Goal: Task Accomplishment & Management: Manage account settings

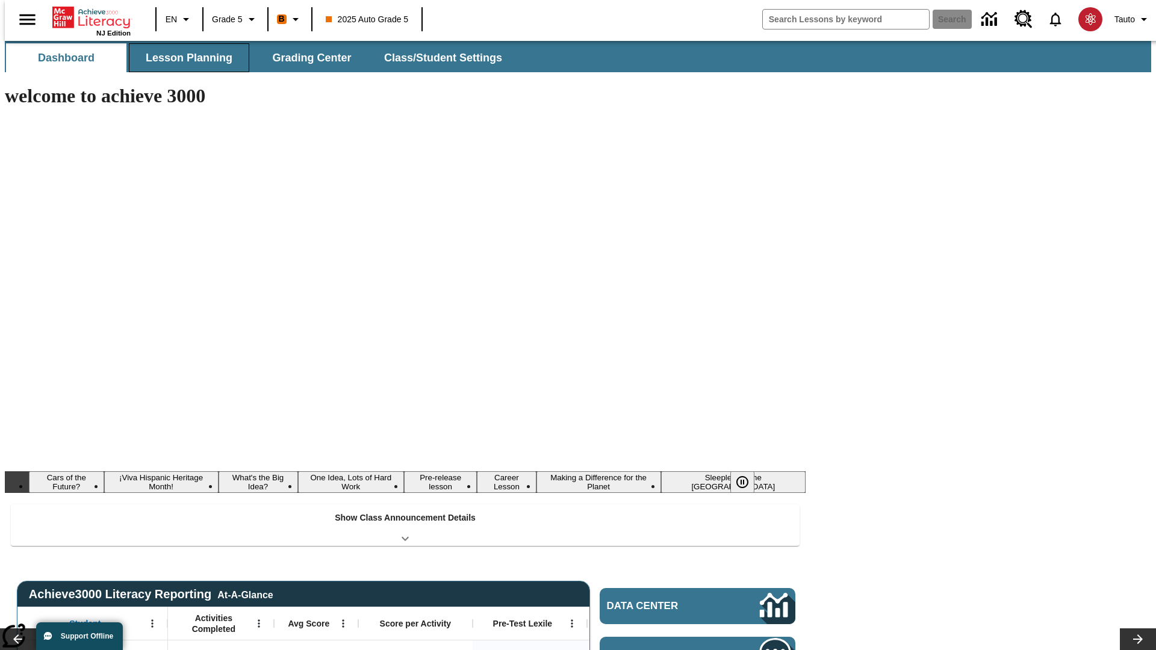
click at [184, 58] on span "Lesson Planning" at bounding box center [189, 58] width 87 height 14
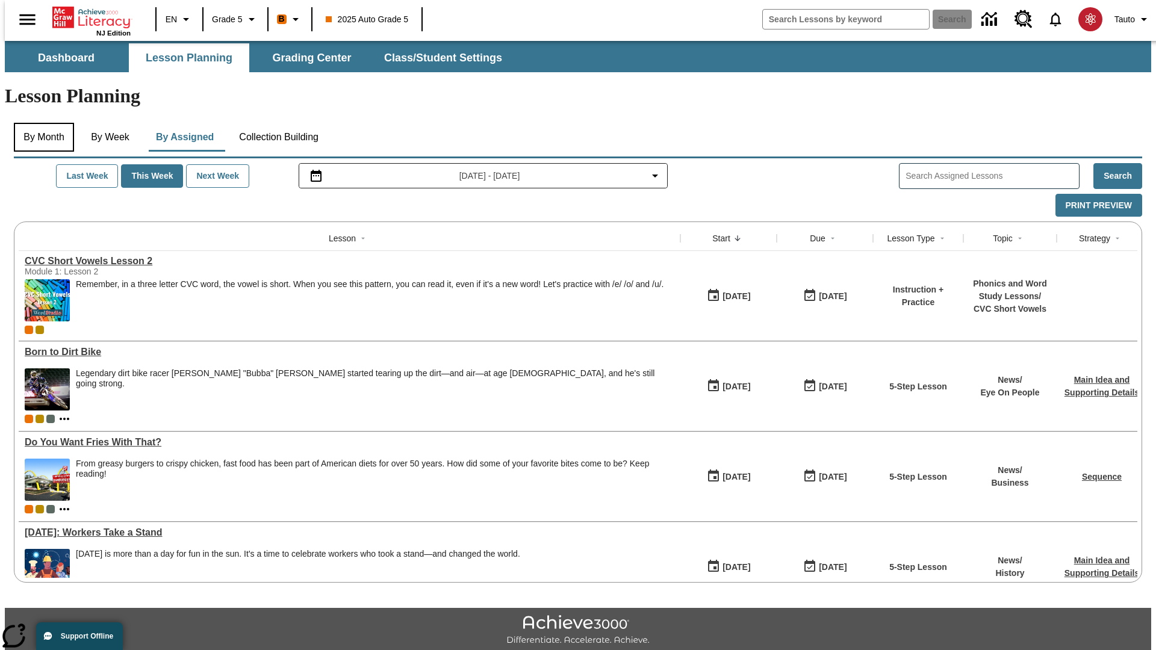
click at [40, 123] on button "By Month" at bounding box center [44, 137] width 60 height 29
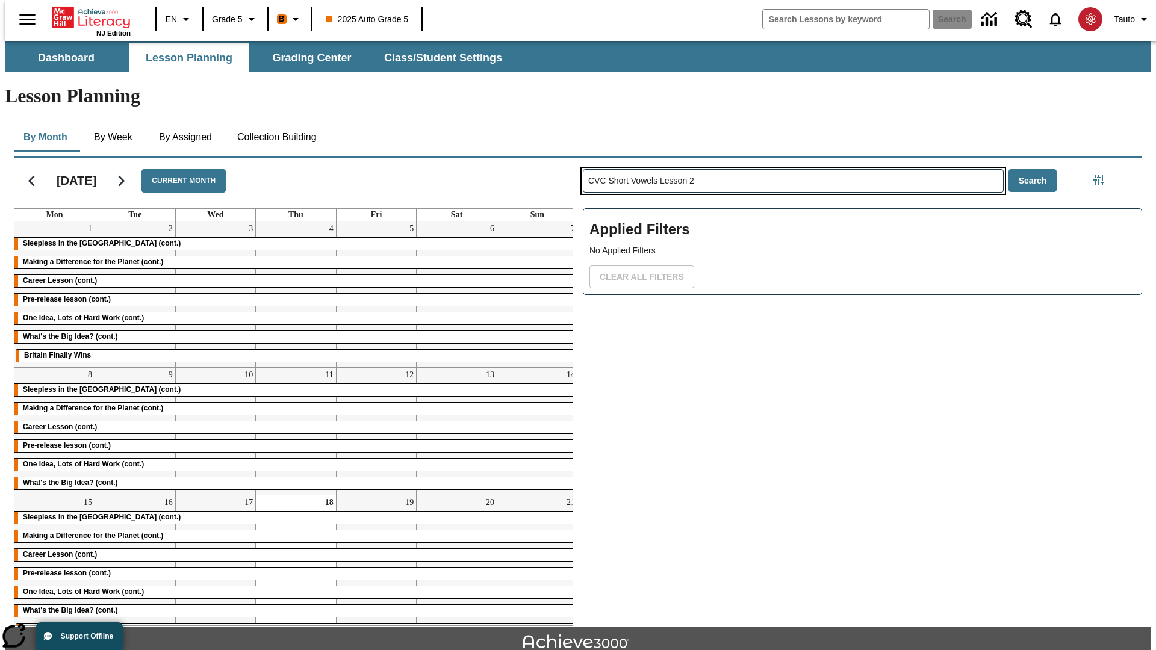
type input "CVC Short Vowels Lesson 2"
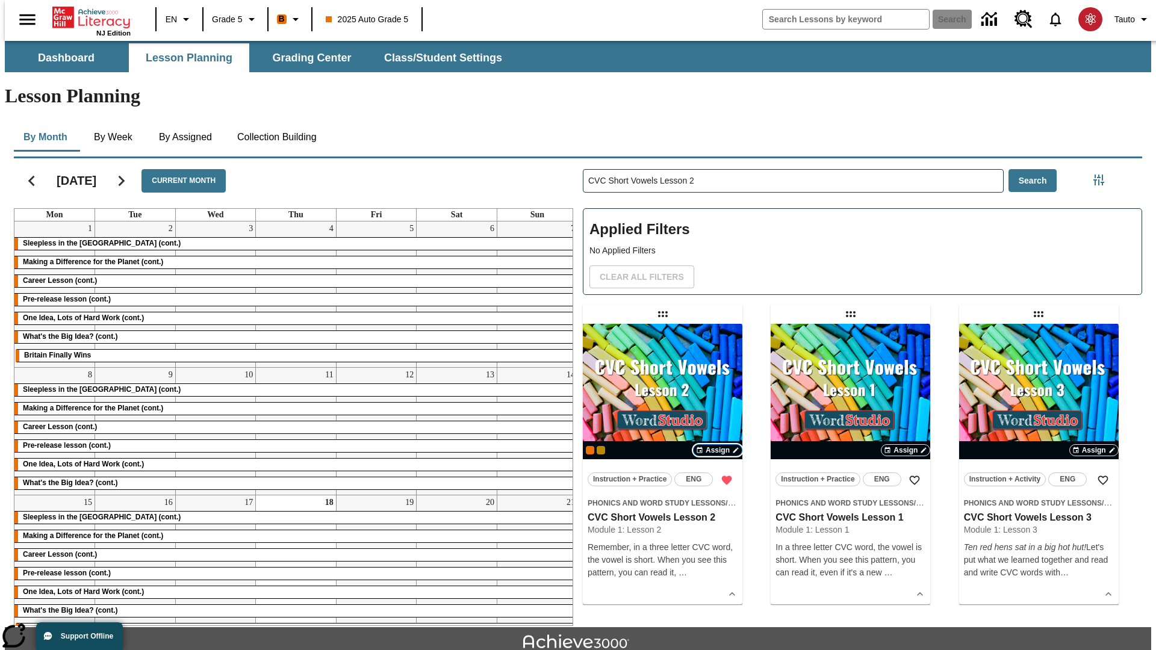
click at [717, 445] on span "Assign" at bounding box center [717, 450] width 24 height 11
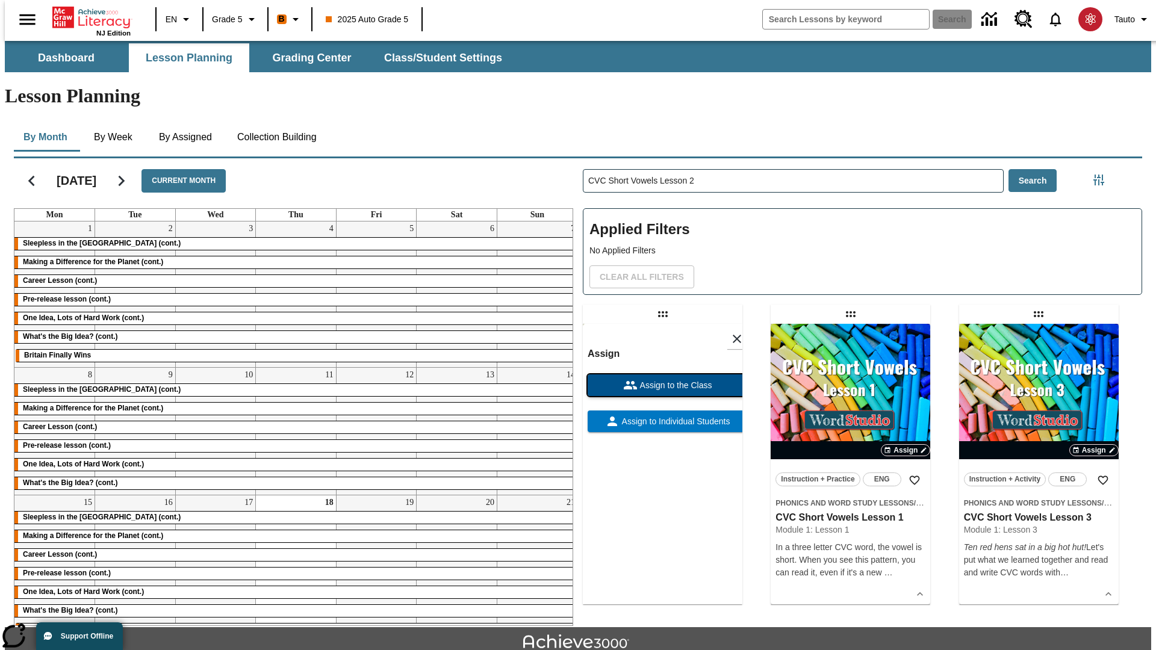
click at [662, 379] on span "Assign to the Class" at bounding box center [674, 385] width 75 height 13
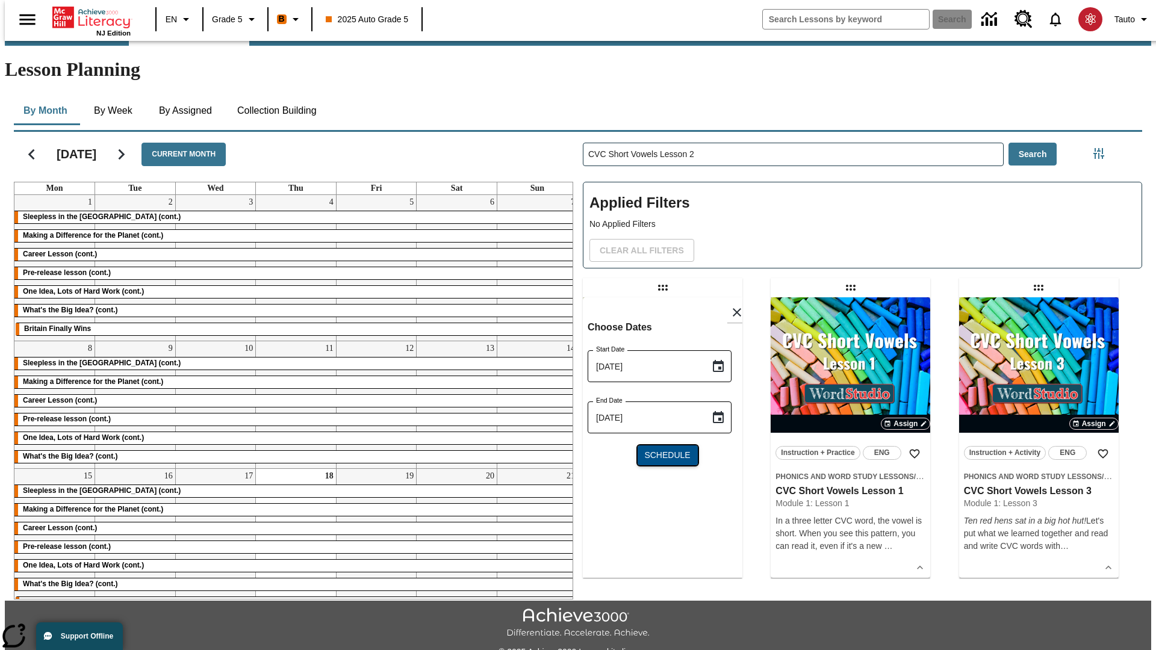
click at [662, 449] on span "Schedule" at bounding box center [667, 455] width 46 height 13
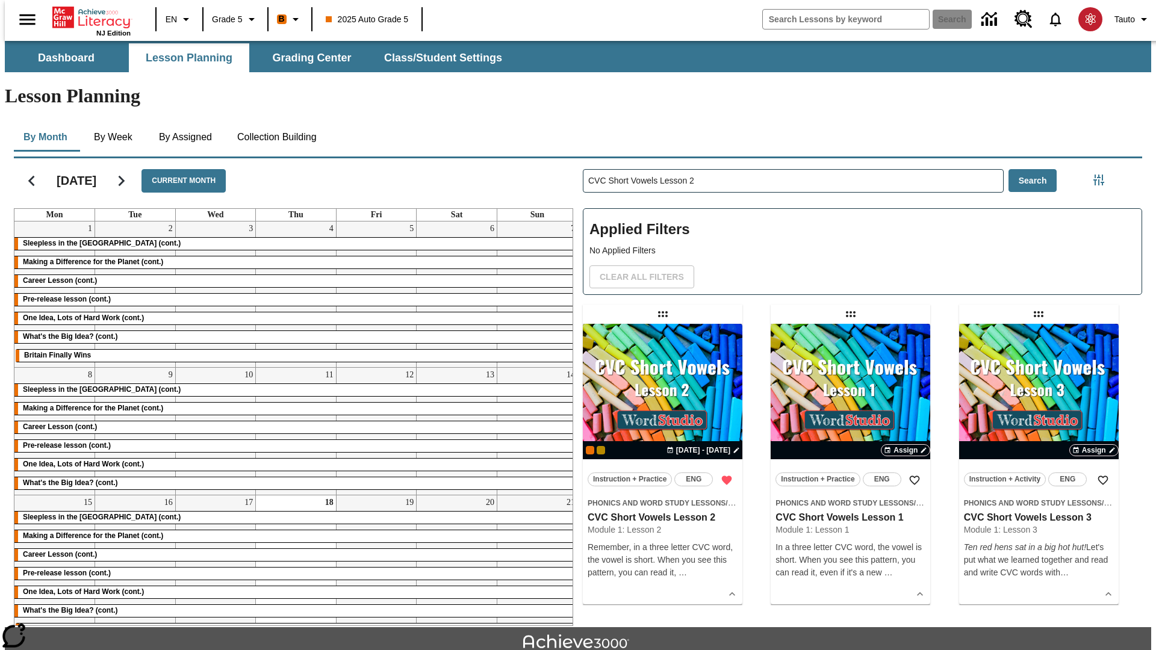
scroll to position [26, 0]
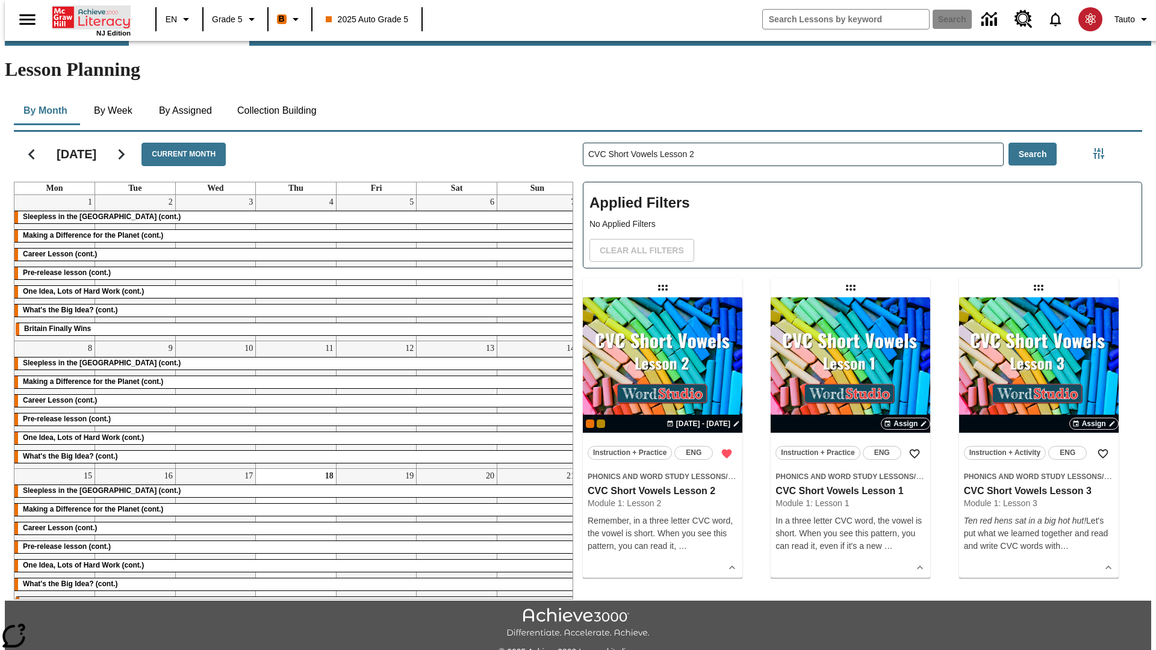
click at [87, 16] on icon "Home" at bounding box center [92, 17] width 80 height 24
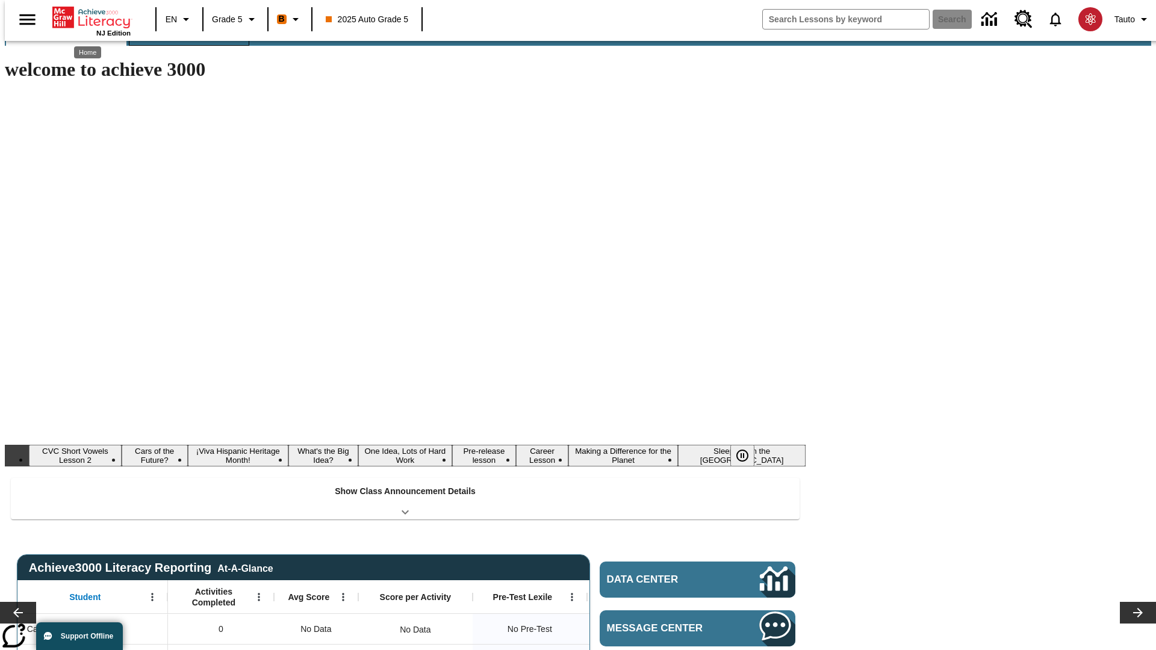
click at [184, 39] on span "Lesson Planning" at bounding box center [189, 32] width 87 height 14
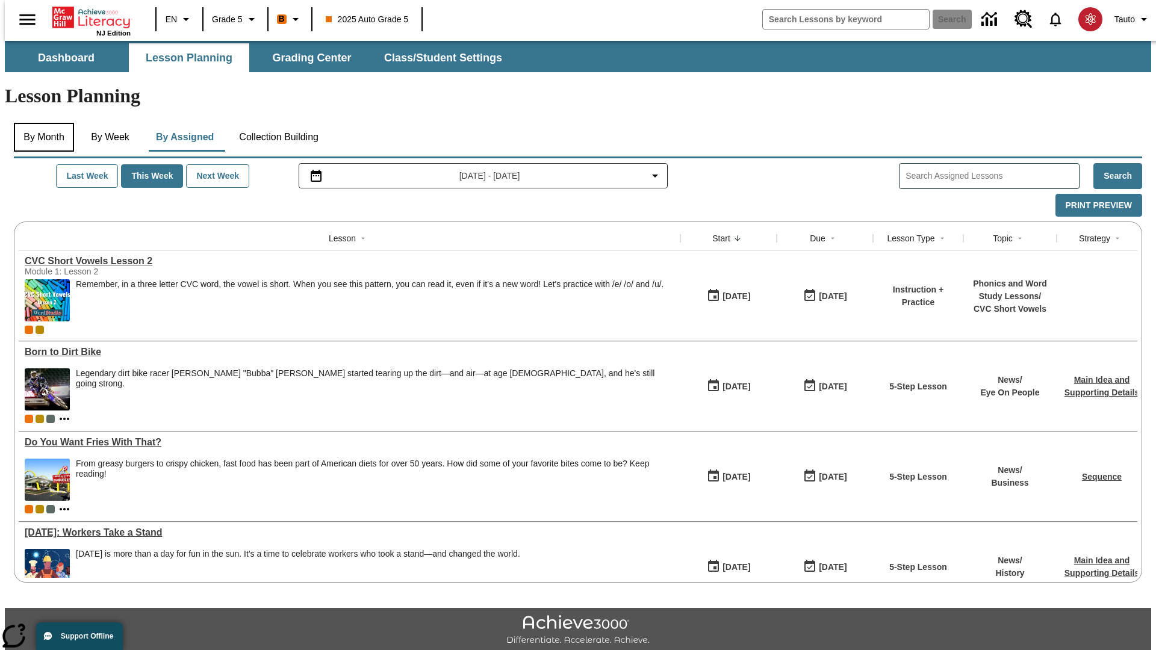
click at [40, 123] on button "By Month" at bounding box center [44, 137] width 60 height 29
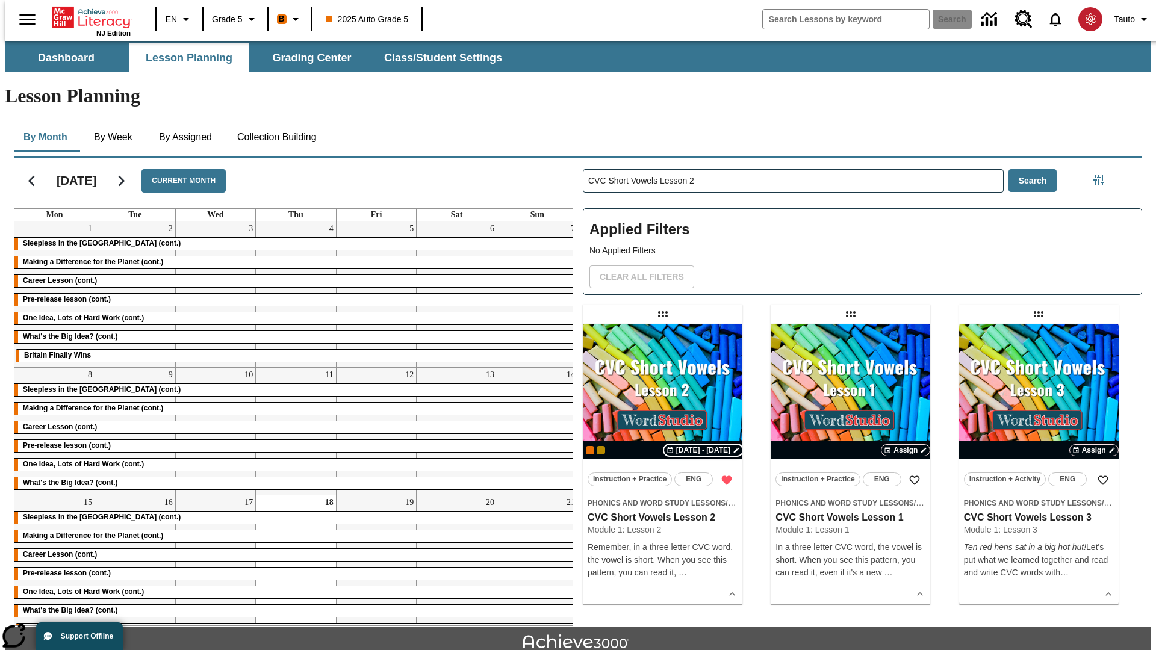
click at [704, 445] on span "[DATE] - [DATE]" at bounding box center [703, 450] width 54 height 11
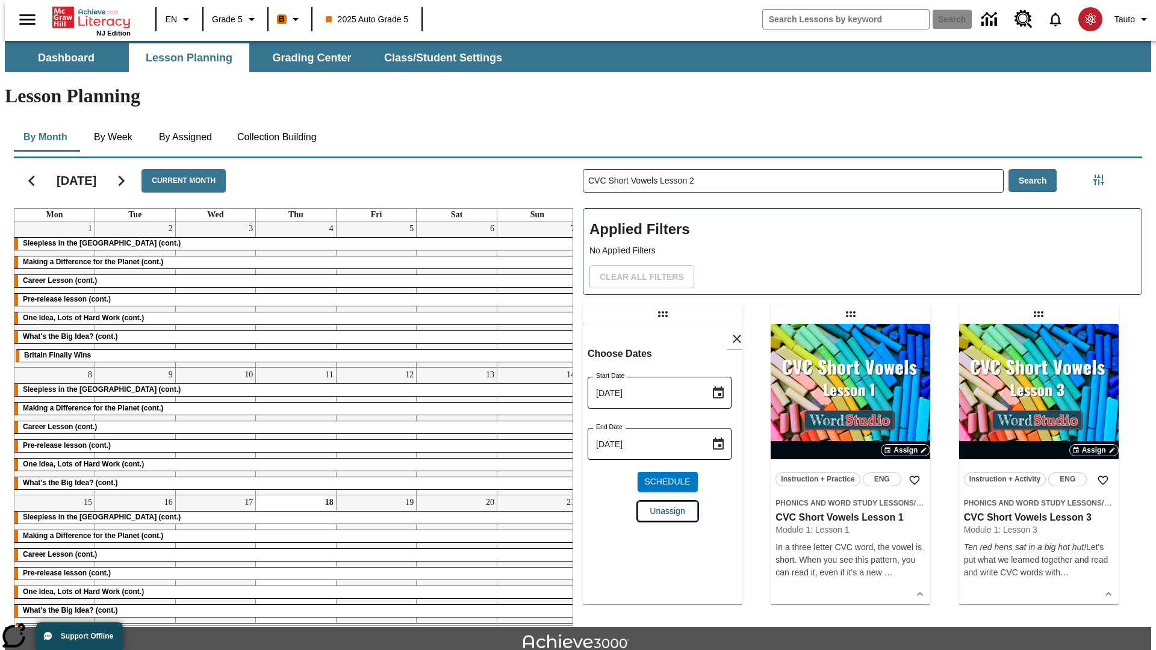
click at [662, 505] on span "Unassign" at bounding box center [666, 511] width 35 height 13
